Goal: Information Seeking & Learning: Find contact information

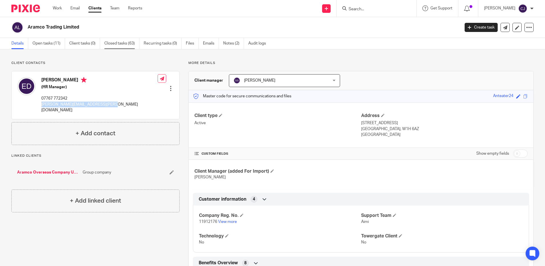
click at [120, 42] on link "Closed tasks (63)" at bounding box center [121, 43] width 35 height 11
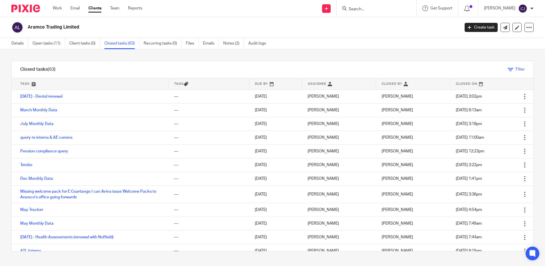
click at [516, 71] on span "Filter" at bounding box center [520, 69] width 9 height 4
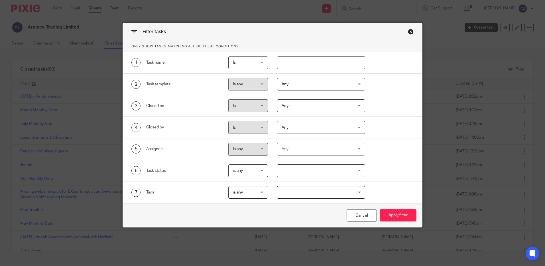
click at [283, 62] on input "text" at bounding box center [321, 62] width 88 height 13
click at [260, 62] on div "Is Is" at bounding box center [248, 62] width 40 height 13
click at [330, 62] on input "text" at bounding box center [321, 62] width 88 height 13
click at [328, 61] on input "text" at bounding box center [321, 62] width 88 height 13
type input "dental"
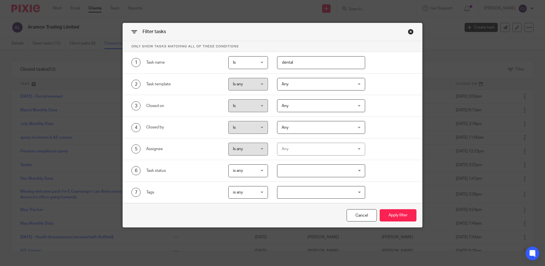
click at [380, 209] on button "Apply filter" at bounding box center [398, 215] width 37 height 12
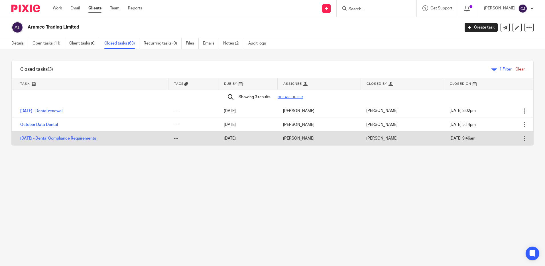
click at [83, 138] on link "1/8/24 - Dental Compliance Requirements" at bounding box center [58, 138] width 76 height 4
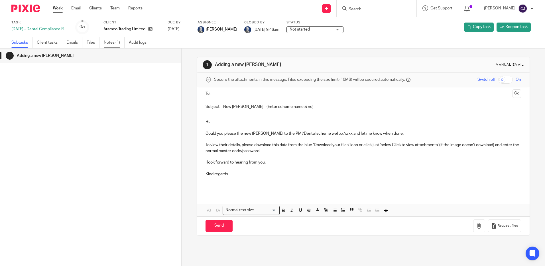
click at [111, 40] on link "Notes (1)" at bounding box center [114, 42] width 21 height 11
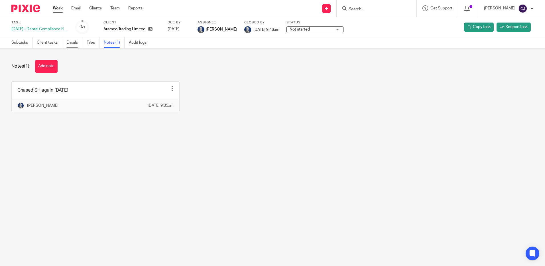
click at [68, 44] on link "Emails" at bounding box center [74, 42] width 16 height 11
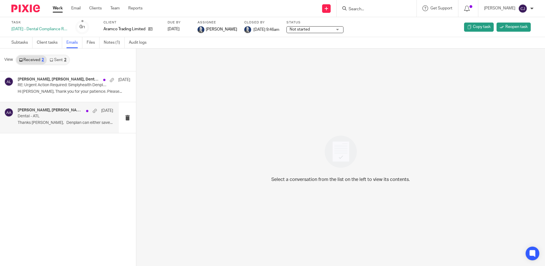
click at [60, 117] on p "Dental - ATL" at bounding box center [56, 116] width 76 height 5
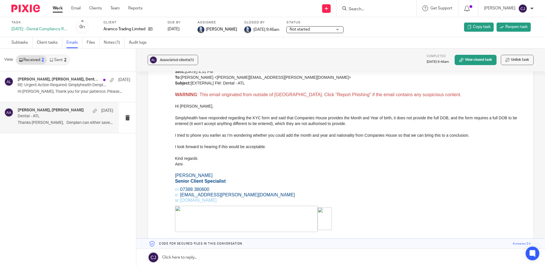
scroll to position [855, 0]
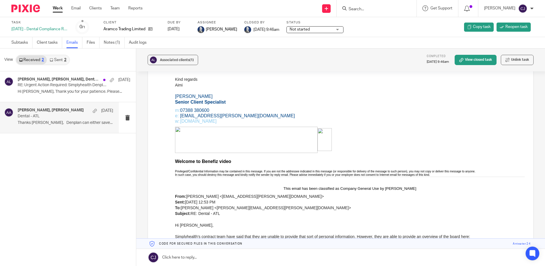
click at [365, 6] on form at bounding box center [378, 8] width 61 height 7
click at [364, 11] on input "Search" at bounding box center [373, 9] width 51 height 5
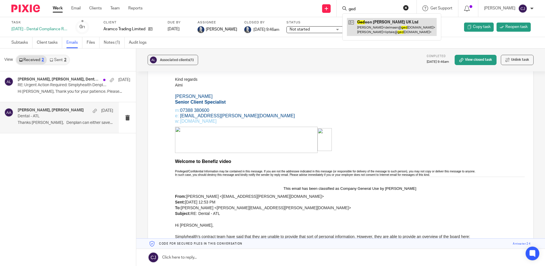
type input "ged"
click at [373, 24] on link at bounding box center [392, 27] width 90 height 18
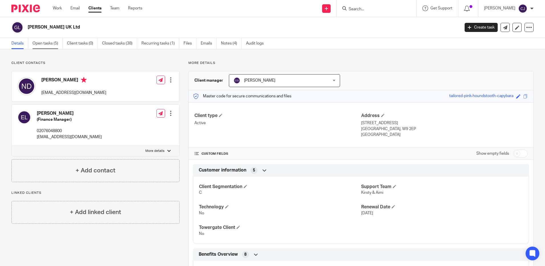
click at [48, 43] on link "Open tasks (5)" at bounding box center [47, 43] width 30 height 11
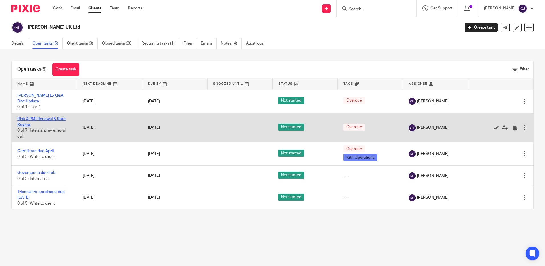
click at [48, 117] on link "Risk & PMI Renewal & Rate Review" at bounding box center [41, 122] width 48 height 10
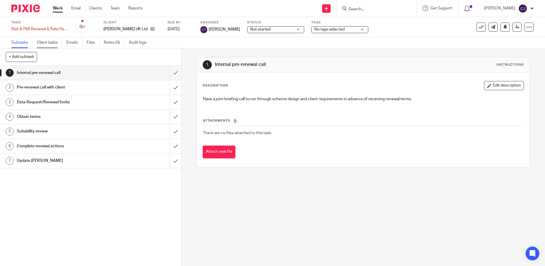
click at [44, 41] on link "Client tasks" at bounding box center [49, 42] width 25 height 11
click at [76, 42] on link "Emails" at bounding box center [74, 42] width 16 height 11
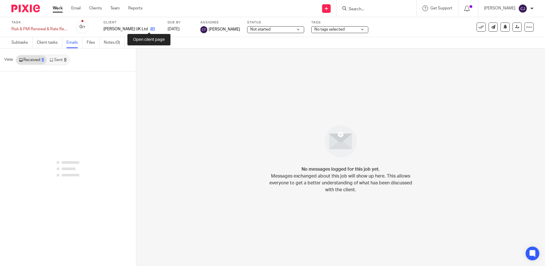
click at [150, 29] on icon at bounding box center [152, 29] width 4 height 4
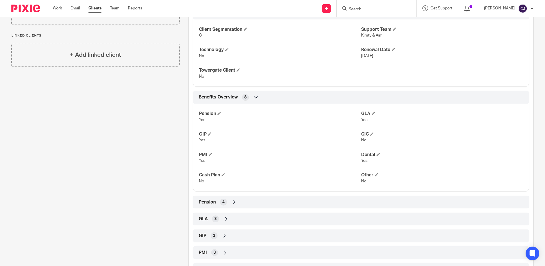
scroll to position [171, 0]
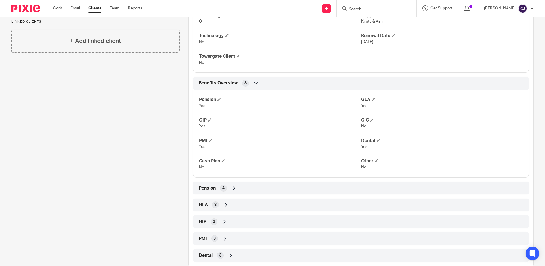
click at [223, 207] on icon at bounding box center [226, 205] width 6 height 6
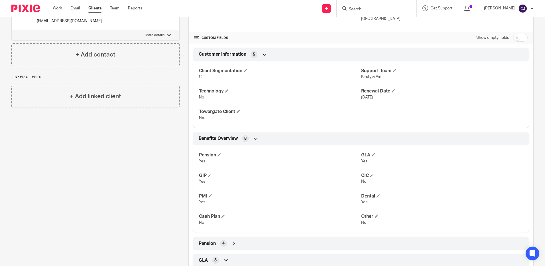
scroll to position [230, 0]
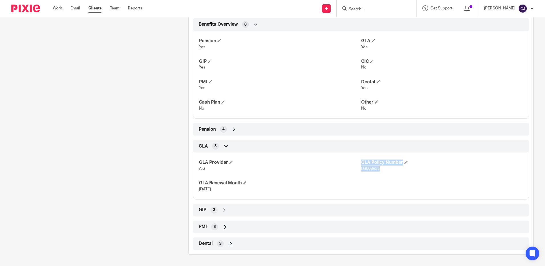
drag, startPoint x: 382, startPoint y: 168, endPoint x: 357, endPoint y: 168, distance: 24.8
click at [357, 168] on div "GLA Provider AIG GLA Policy Number LG008833 GLA Renewal Month 01/07/2025" at bounding box center [361, 173] width 336 height 51
click at [361, 168] on span "LG008833" at bounding box center [370, 168] width 19 height 4
drag, startPoint x: 359, startPoint y: 168, endPoint x: 374, endPoint y: 168, distance: 14.8
click at [374, 168] on span "LG008833" at bounding box center [370, 168] width 19 height 4
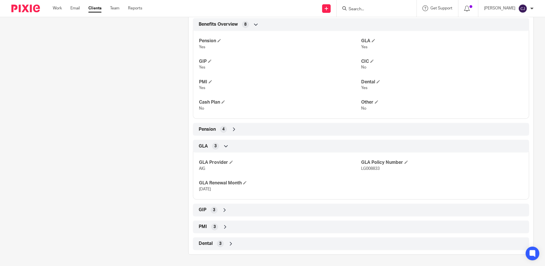
drag, startPoint x: 374, startPoint y: 168, endPoint x: 380, endPoint y: 168, distance: 6.0
click at [380, 168] on p "LG008833" at bounding box center [442, 169] width 162 height 6
drag, startPoint x: 371, startPoint y: 169, endPoint x: 354, endPoint y: 169, distance: 17.4
click at [354, 169] on div "GLA Provider AIG GLA Policy Number LG008833 GLA Renewal Month 01/07/2025" at bounding box center [361, 173] width 336 height 51
drag, startPoint x: 354, startPoint y: 169, endPoint x: 371, endPoint y: 169, distance: 16.5
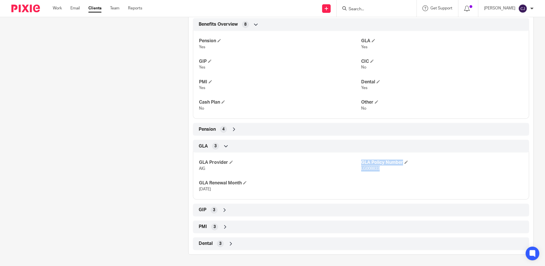
click at [361, 169] on span "LG008833" at bounding box center [370, 168] width 19 height 4
click at [372, 170] on span "LG008833" at bounding box center [370, 168] width 19 height 4
drag, startPoint x: 378, startPoint y: 169, endPoint x: 358, endPoint y: 170, distance: 20.5
click at [358, 170] on div "GLA Provider AIG GLA Policy Number LG008833 GLA Renewal Month 01/07/2025" at bounding box center [361, 173] width 336 height 51
drag, startPoint x: 358, startPoint y: 170, endPoint x: 375, endPoint y: 170, distance: 17.1
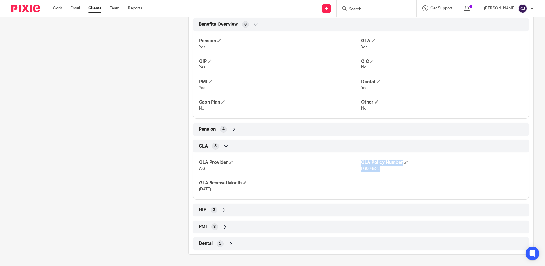
click at [368, 170] on span "LG008833" at bounding box center [370, 168] width 19 height 4
drag, startPoint x: 376, startPoint y: 170, endPoint x: 358, endPoint y: 170, distance: 18.0
click at [361, 170] on span "LG008833" at bounding box center [370, 168] width 19 height 4
drag, startPoint x: 358, startPoint y: 170, endPoint x: 365, endPoint y: 169, distance: 7.3
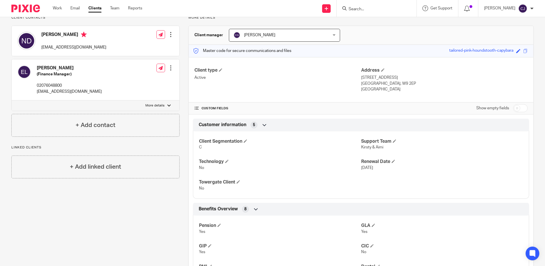
scroll to position [0, 0]
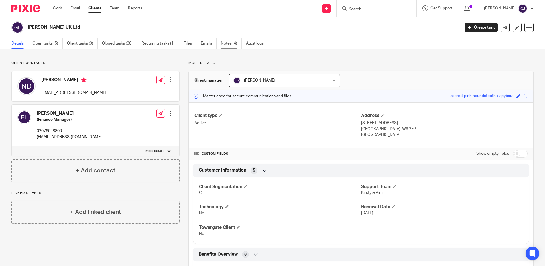
click at [227, 43] on link "Notes (4)" at bounding box center [231, 43] width 21 height 11
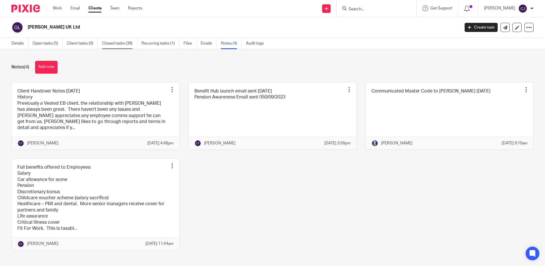
click at [122, 43] on link "Closed tasks (38)" at bounding box center [119, 43] width 35 height 11
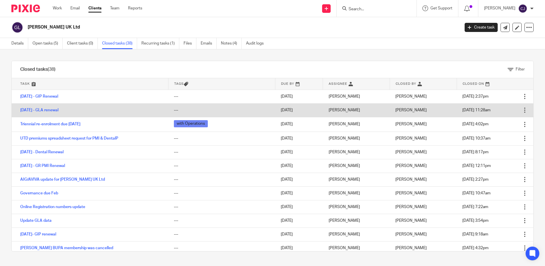
click at [56, 107] on td "[DATE] - GLA renewal" at bounding box center [90, 110] width 156 height 14
click at [53, 111] on link "[DATE] - GLA renewal" at bounding box center [39, 110] width 38 height 4
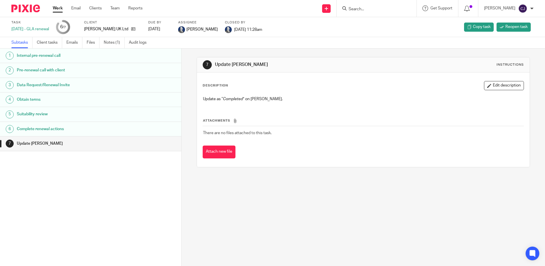
click at [101, 46] on ul "Subtasks Client tasks Emails Files Notes (1) Audit logs" at bounding box center [83, 42] width 144 height 11
click at [106, 44] on link "Notes (1)" at bounding box center [114, 42] width 21 height 11
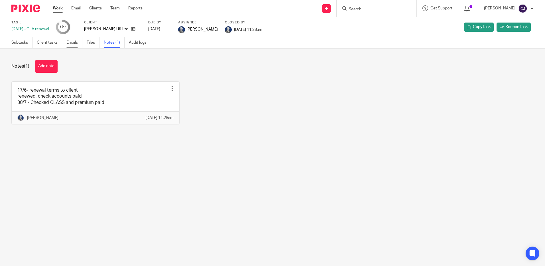
click at [78, 41] on link "Emails" at bounding box center [74, 42] width 16 height 11
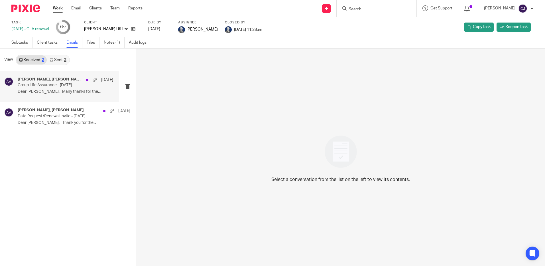
click at [54, 89] on p "Dear [PERSON_NAME], Many thanks for the..." at bounding box center [65, 91] width 95 height 5
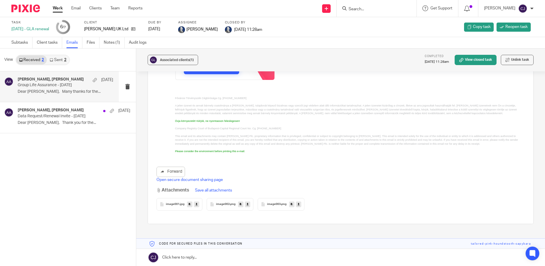
scroll to position [1280, 0]
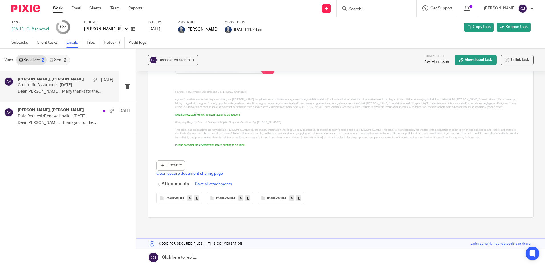
click at [60, 57] on link "Sent 2" at bounding box center [58, 59] width 22 height 9
click at [71, 93] on p "Thanks [PERSON_NAME]. We will be in touch again..." at bounding box center [65, 91] width 95 height 5
click at [93, 40] on link "Files" at bounding box center [93, 42] width 13 height 11
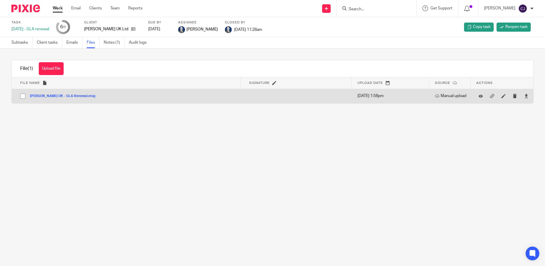
click at [67, 95] on button "[PERSON_NAME] UK - GLA Renewal.msg" at bounding box center [65, 96] width 70 height 4
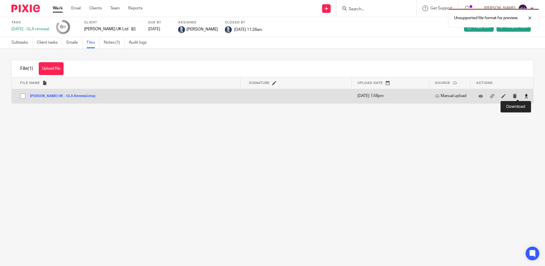
click at [524, 98] on icon at bounding box center [526, 96] width 4 height 4
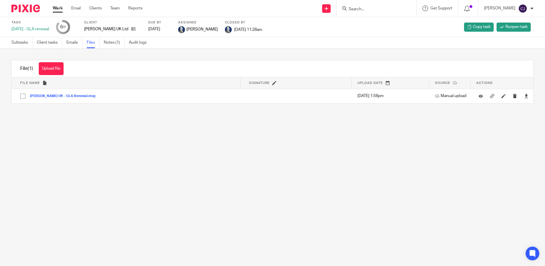
drag, startPoint x: 291, startPoint y: 191, endPoint x: 248, endPoint y: 104, distance: 97.3
click at [290, 184] on main "Task 1/7/25 - GLA renewal 6 /7 Client Gedeon Richter UK Ltd Due by 2025-07-30 A…" at bounding box center [272, 133] width 545 height 266
click at [131, 28] on icon at bounding box center [133, 29] width 4 height 4
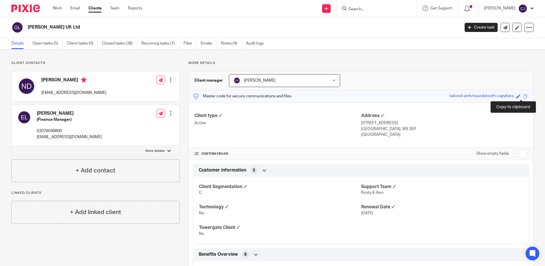
click at [523, 97] on span at bounding box center [525, 96] width 4 height 4
click at [116, 41] on link "Closed tasks (38)" at bounding box center [119, 43] width 35 height 11
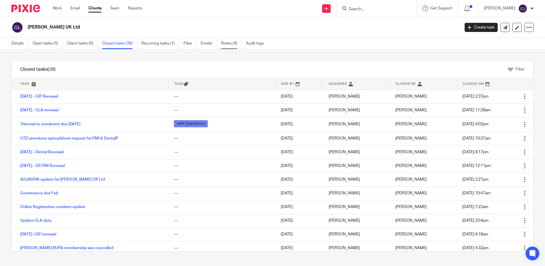
click at [225, 44] on link "Notes (4)" at bounding box center [231, 43] width 21 height 11
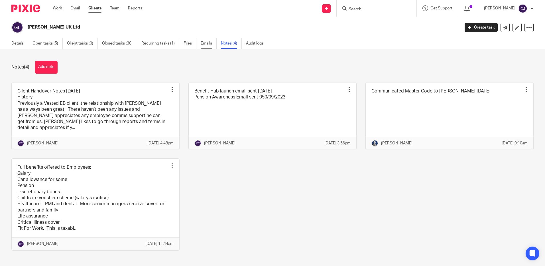
click at [207, 46] on link "Emails" at bounding box center [209, 43] width 16 height 11
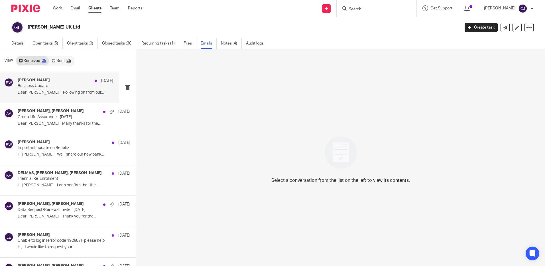
click at [74, 93] on p "Dear Renny , Following on from our..." at bounding box center [65, 92] width 95 height 5
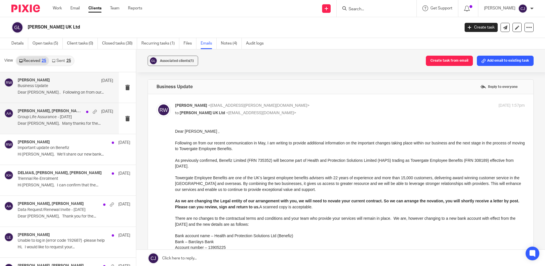
click at [46, 115] on p "Group Life Assurance - 1/7/25" at bounding box center [56, 117] width 76 height 5
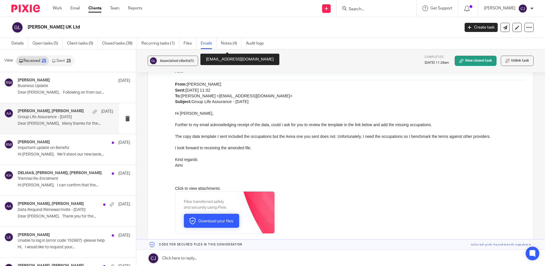
scroll to position [1169, 0]
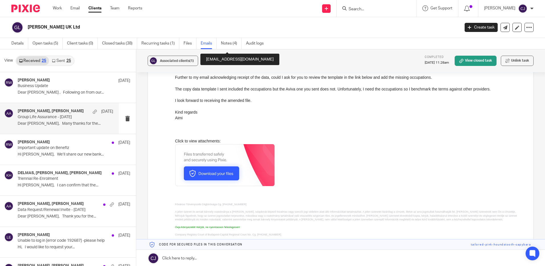
click at [225, 170] on img at bounding box center [224, 165] width 99 height 42
click at [134, 44] on link "Closed tasks (38)" at bounding box center [119, 43] width 35 height 11
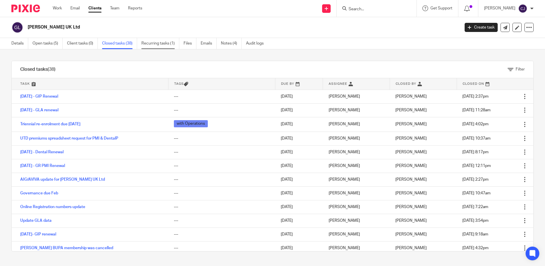
click at [145, 45] on link "Recurring tasks (1)" at bounding box center [160, 43] width 38 height 11
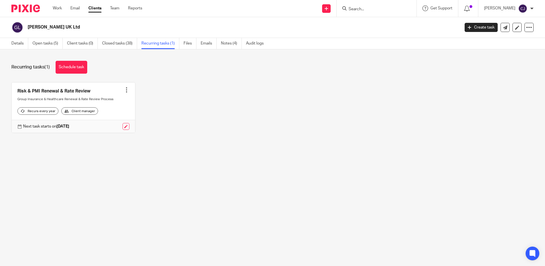
click at [384, 13] on div at bounding box center [377, 8] width 80 height 17
click at [380, 9] on input "Search" at bounding box center [373, 9] width 51 height 5
type input "safestor"
click at [371, 30] on link at bounding box center [394, 24] width 94 height 13
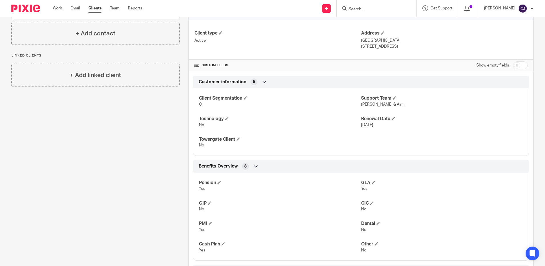
scroll to position [160, 0]
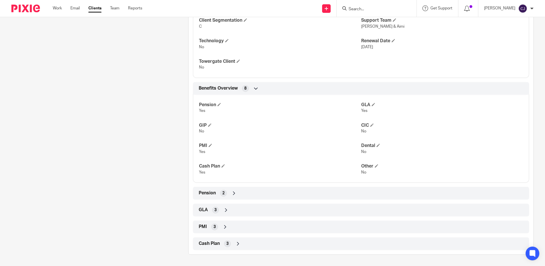
click at [216, 227] on div "3" at bounding box center [214, 226] width 7 height 7
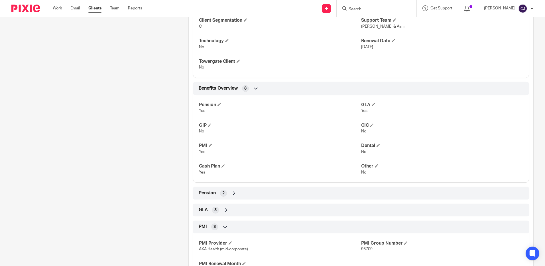
click at [218, 209] on div "GLA 3" at bounding box center [360, 210] width 327 height 10
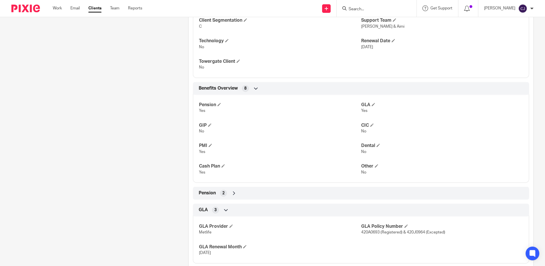
scroll to position [246, 0]
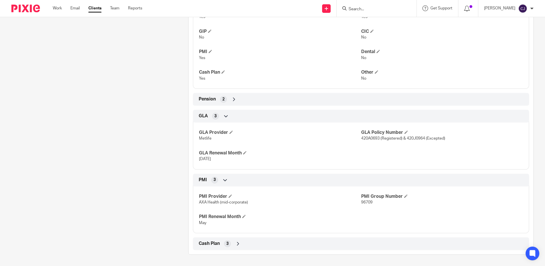
click at [224, 241] on div "3" at bounding box center [227, 243] width 7 height 7
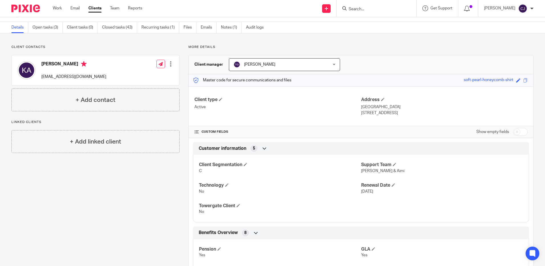
scroll to position [0, 0]
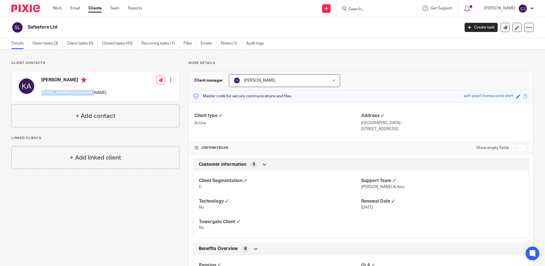
drag, startPoint x: 86, startPoint y: 92, endPoint x: 40, endPoint y: 92, distance: 46.2
click at [40, 92] on div "[PERSON_NAME] [EMAIL_ADDRESS][DOMAIN_NAME] Edit contact Create client from cont…" at bounding box center [96, 86] width 168 height 30
drag, startPoint x: 60, startPoint y: 27, endPoint x: 28, endPoint y: 25, distance: 32.3
click at [28, 25] on h2 "Safestore Ltd" at bounding box center [199, 27] width 343 height 6
copy h2 "Safestore Ltd"
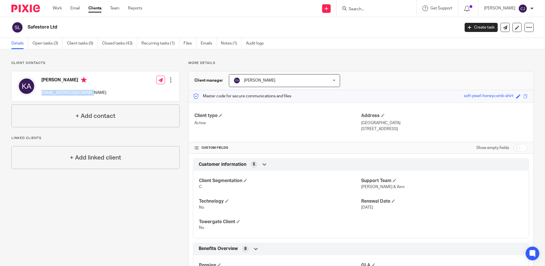
drag, startPoint x: 368, startPoint y: 127, endPoint x: 355, endPoint y: 124, distance: 13.3
click at [355, 124] on div "Client type Active Address [GEOGRAPHIC_DATA], [GEOGRAPHIC_DATA] [STREET_ADDRESS]" at bounding box center [361, 122] width 345 height 40
drag, startPoint x: 355, startPoint y: 124, endPoint x: 367, endPoint y: 125, distance: 11.5
click at [367, 125] on p "[GEOGRAPHIC_DATA]" at bounding box center [444, 123] width 166 height 6
drag, startPoint x: 359, startPoint y: 121, endPoint x: 411, endPoint y: 129, distance: 52.1
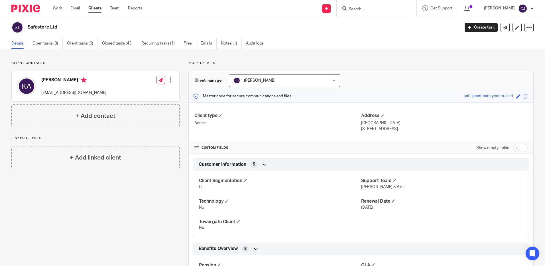
click at [411, 129] on div "Address [GEOGRAPHIC_DATA], [GEOGRAPHIC_DATA] [STREET_ADDRESS]" at bounding box center [444, 122] width 166 height 19
drag, startPoint x: 409, startPoint y: 129, endPoint x: 367, endPoint y: 127, distance: 42.2
click at [523, 96] on span at bounding box center [525, 96] width 4 height 4
